Goal: Navigation & Orientation: Go to known website

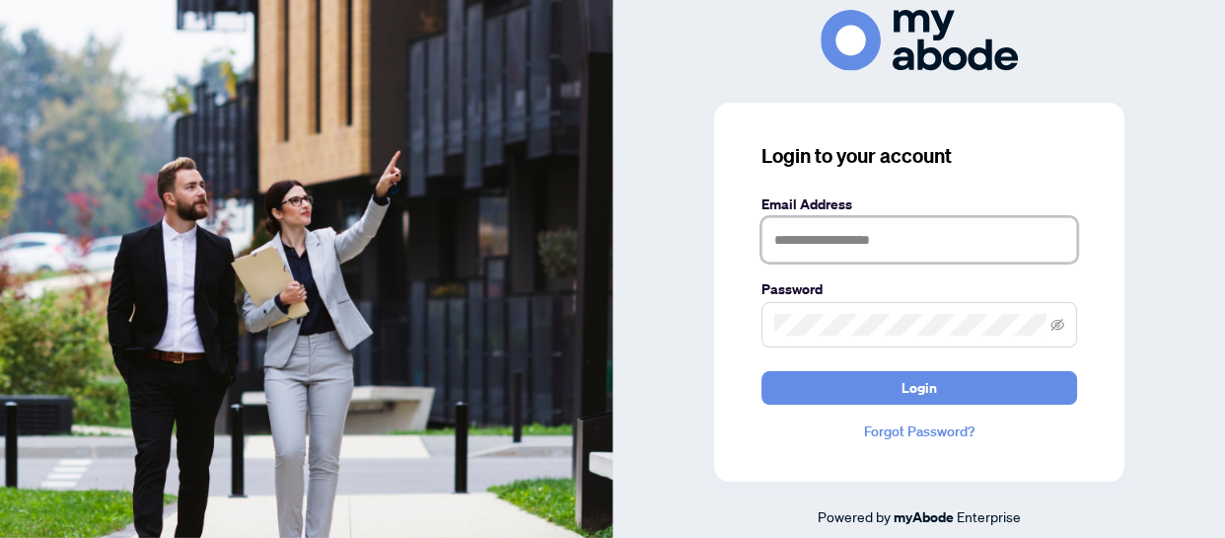
type input "**********"
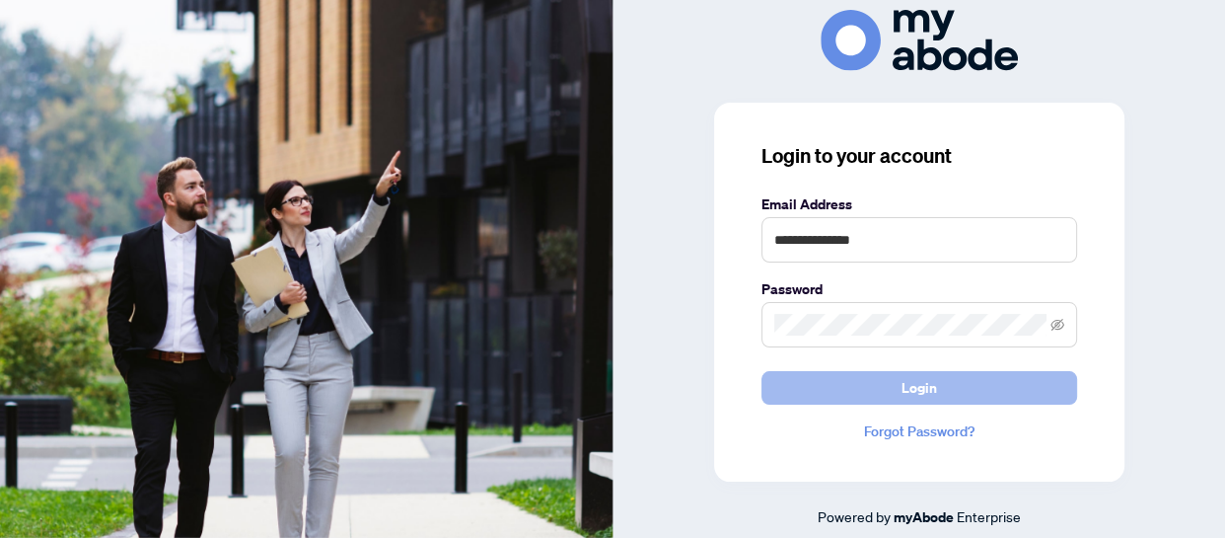
click at [979, 392] on button "Login" at bounding box center [920, 388] width 316 height 34
